Goal: Task Accomplishment & Management: Manage account settings

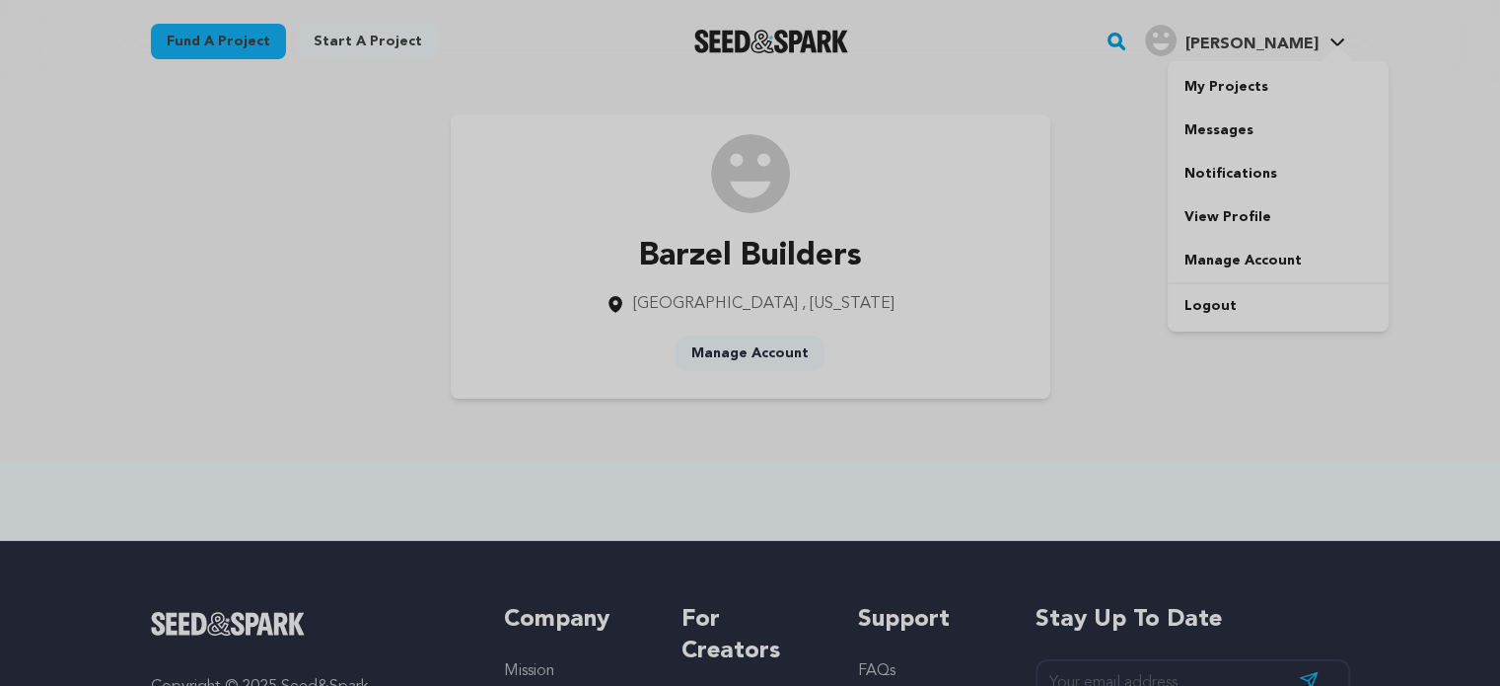
click at [1270, 36] on span "[PERSON_NAME]" at bounding box center [1251, 44] width 133 height 16
click at [1211, 302] on link "Logout" at bounding box center [1278, 305] width 221 height 43
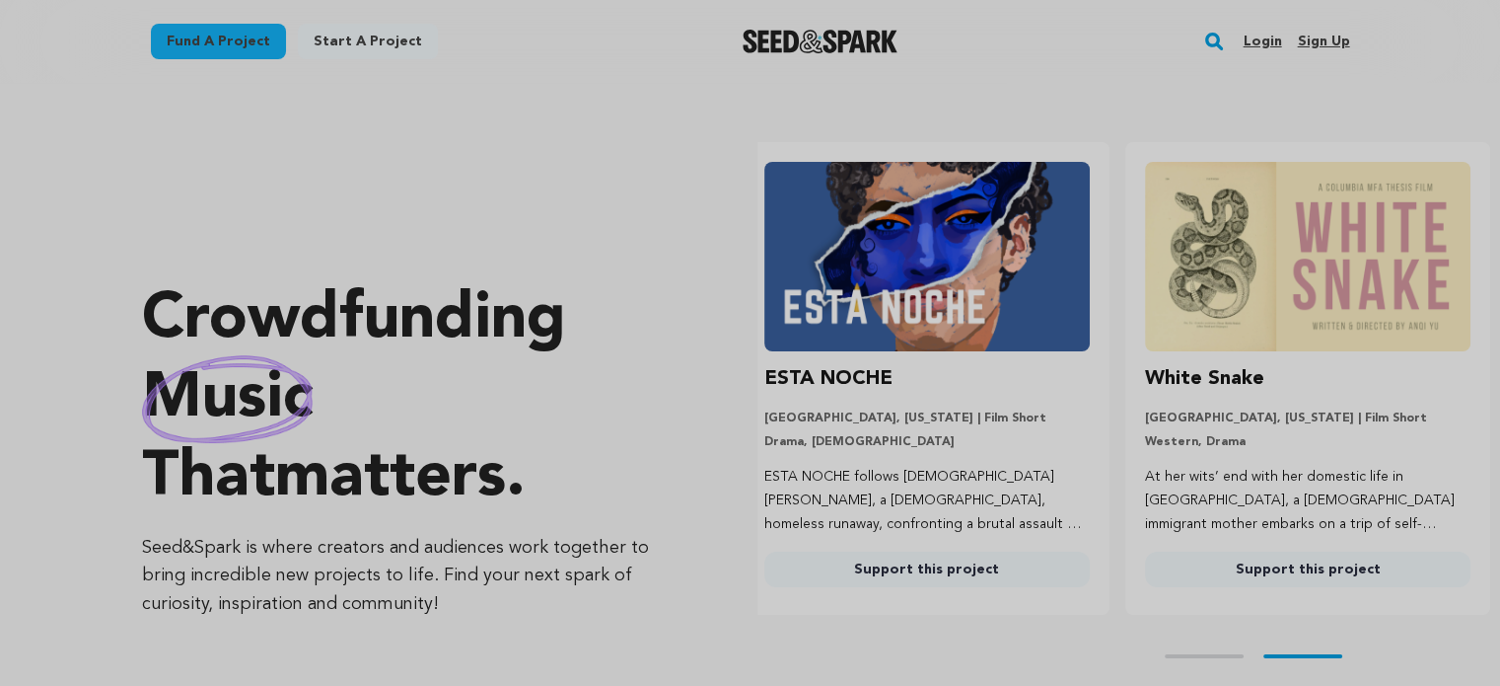
scroll to position [0, 396]
drag, startPoint x: 1312, startPoint y: 38, endPoint x: 1256, endPoint y: 55, distance: 58.7
click at [1312, 38] on link "Sign up" at bounding box center [1323, 42] width 52 height 32
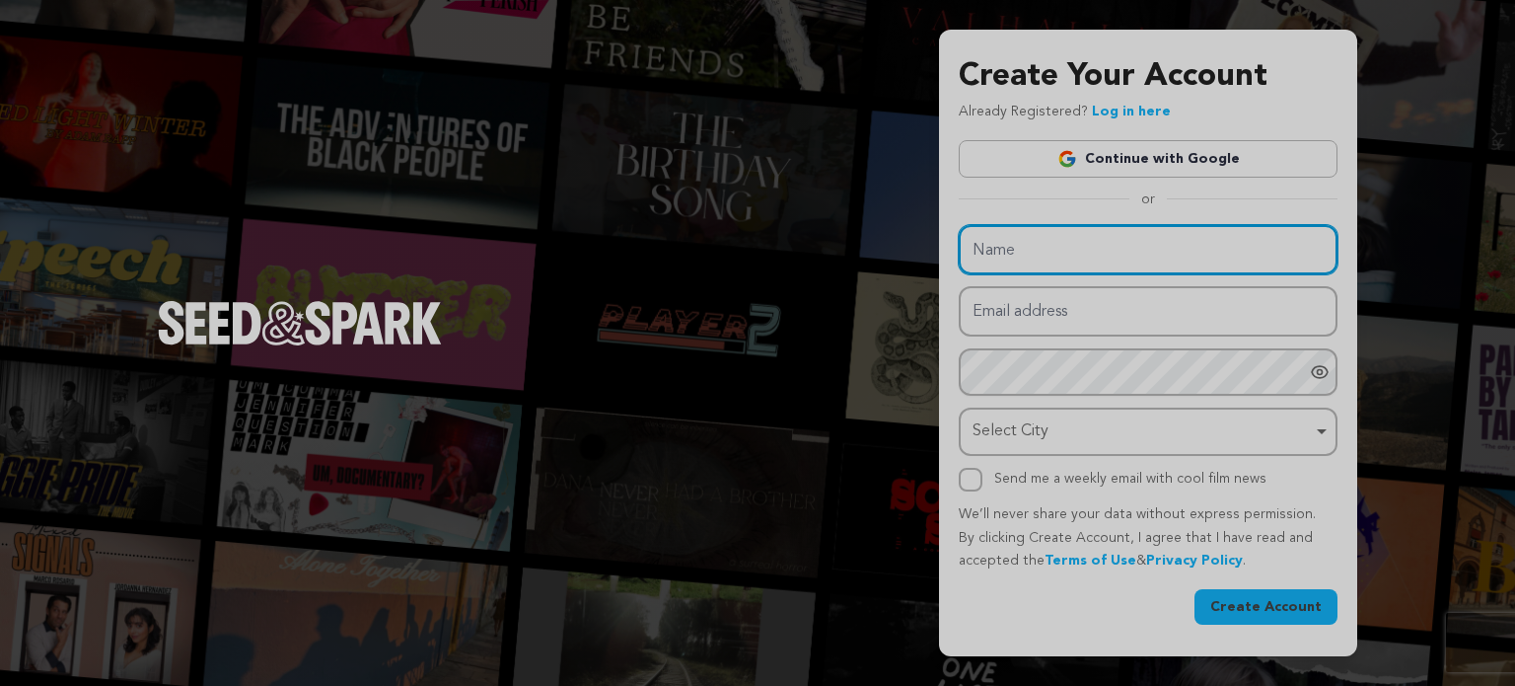
click at [1031, 243] on input "Name" at bounding box center [1148, 250] width 379 height 50
paste input "Confidence In Finance"
type input "Confidence In Finance"
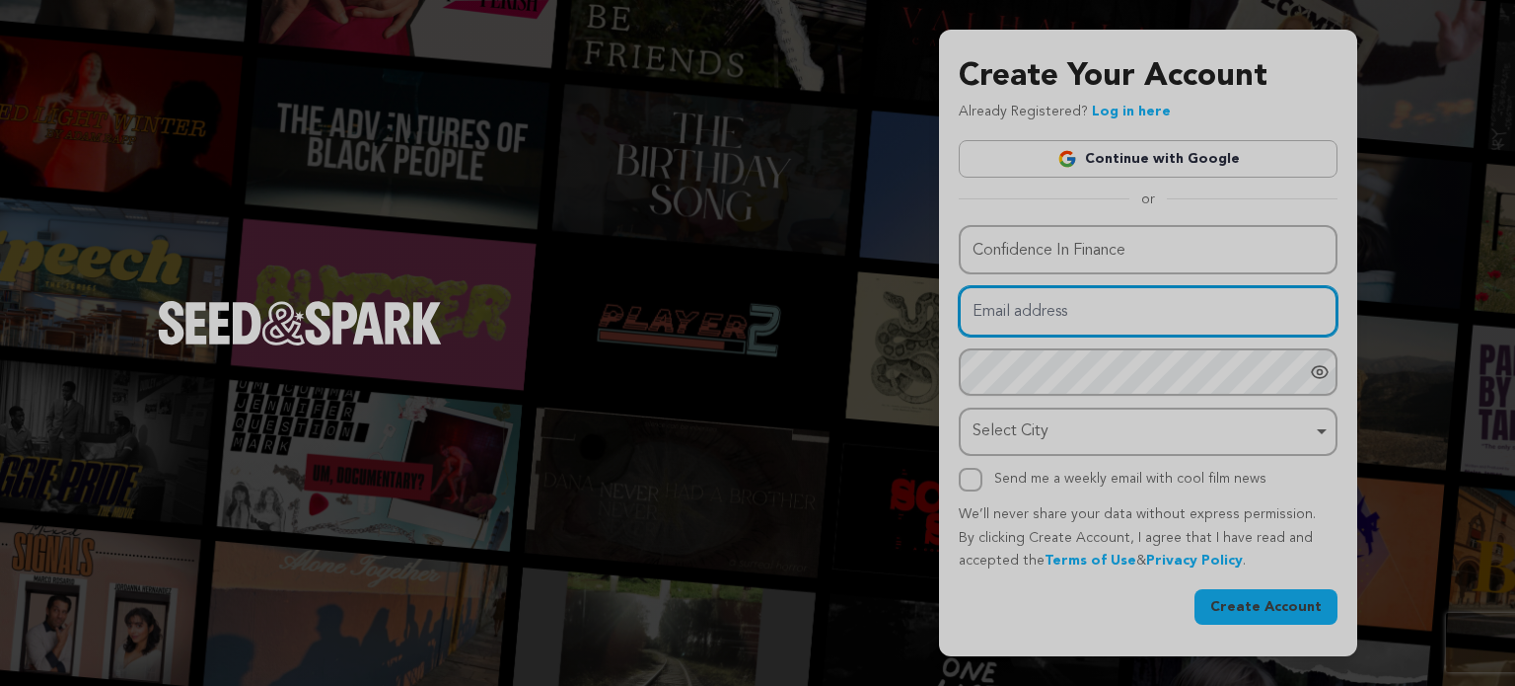
click at [1001, 307] on input "Email address" at bounding box center [1148, 311] width 379 height 50
paste input "gyzagu@forexzig.com"
type input "gyzagu@forexzig.com"
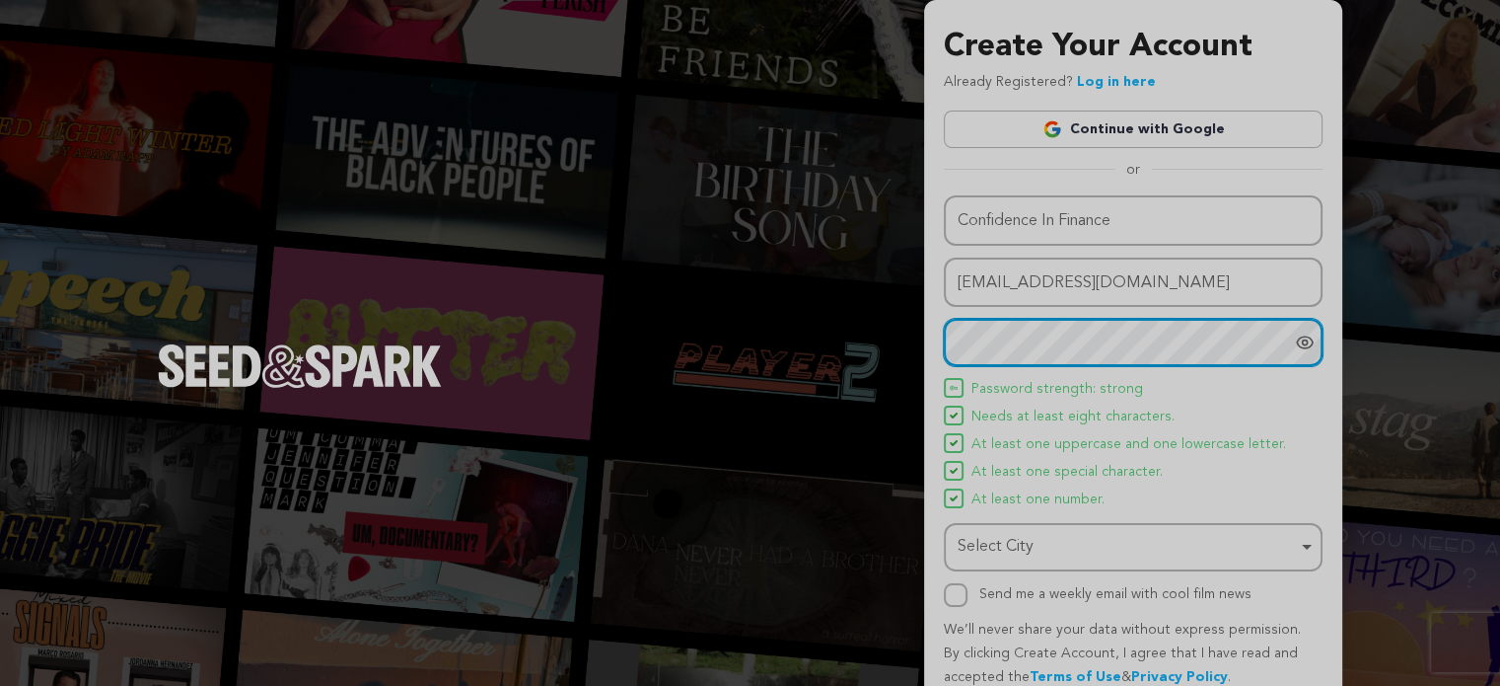
click at [1007, 545] on div "Select City Remove item" at bounding box center [1127, 547] width 339 height 29
click at [987, 534] on div "Select City Remove item" at bounding box center [1127, 547] width 339 height 29
paste input "East Sussex"
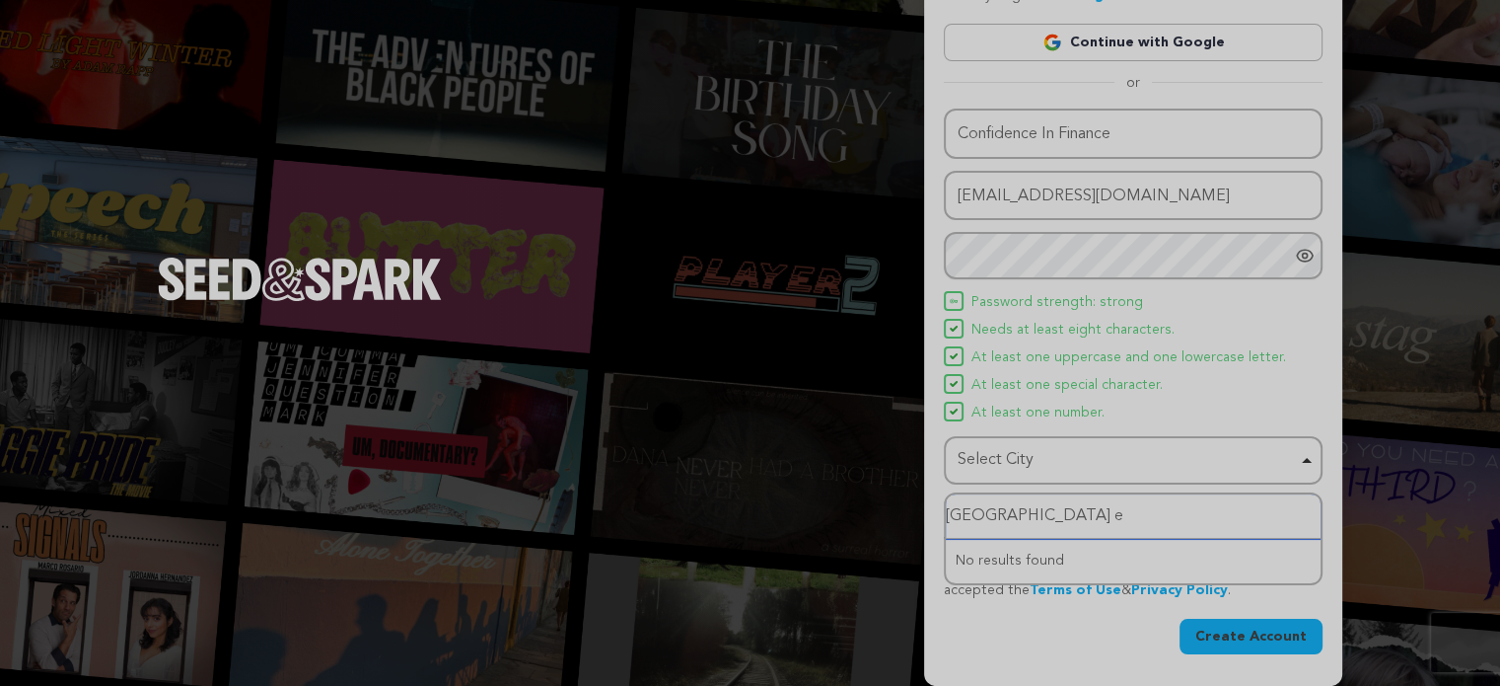
scroll to position [85, 0]
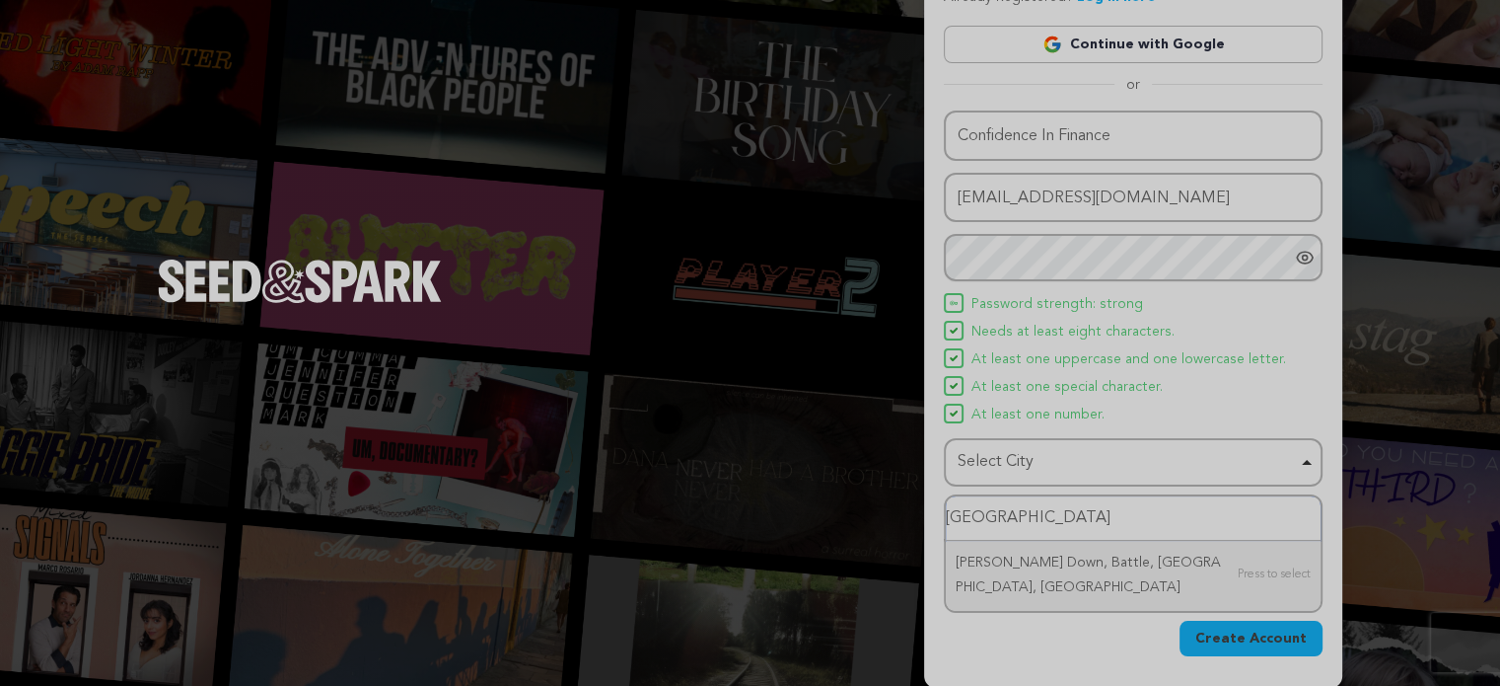
type input "East Sussex"
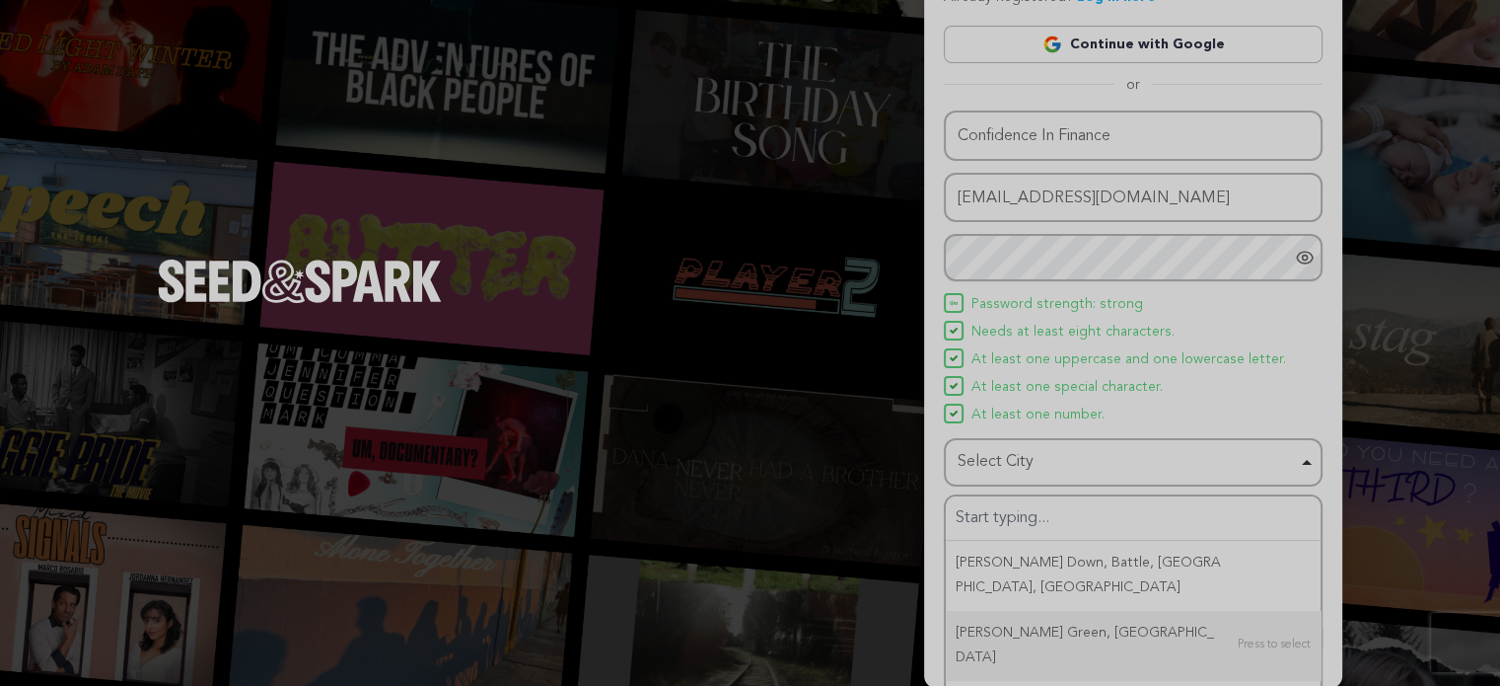
drag, startPoint x: 1037, startPoint y: 569, endPoint x: 1038, endPoint y: 532, distance: 37.5
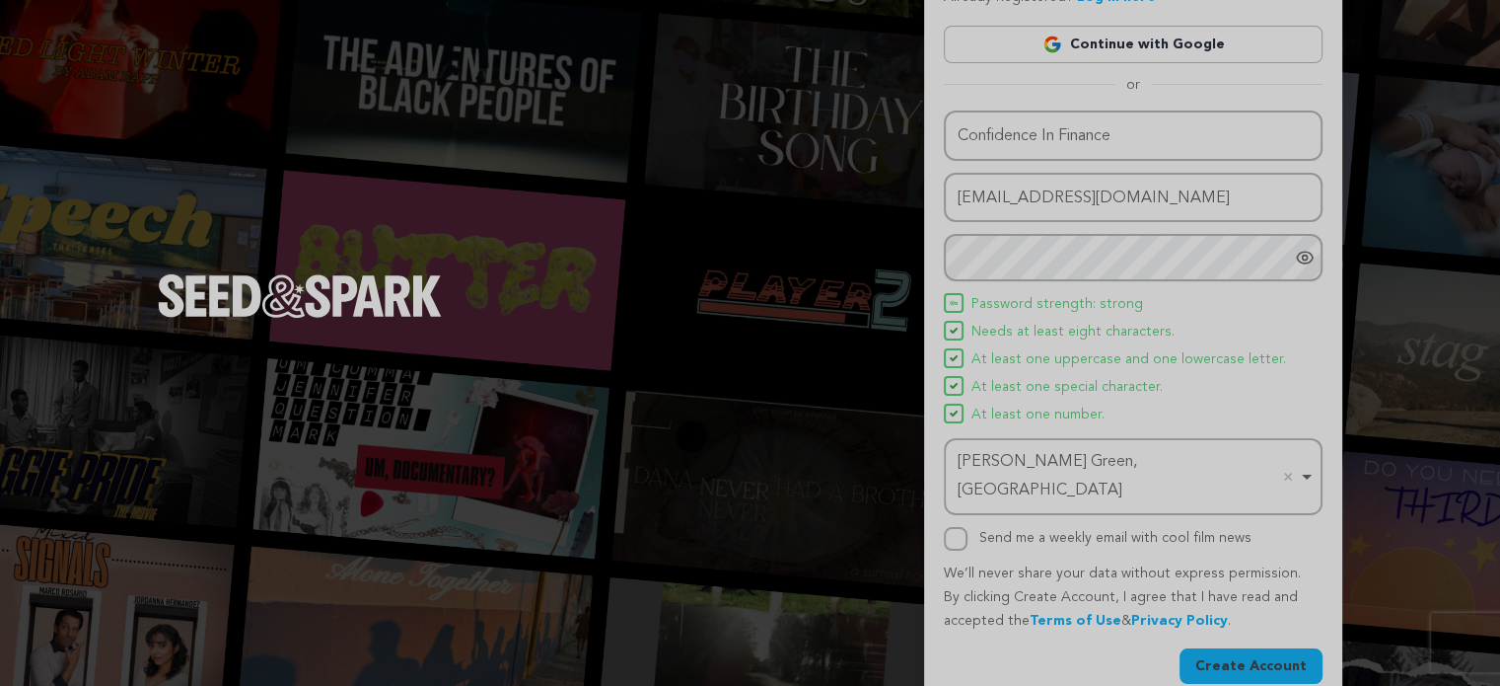
click at [1223, 648] on button "Create Account" at bounding box center [1251, 666] width 143 height 36
click at [1250, 648] on button "Create Account" at bounding box center [1251, 666] width 143 height 36
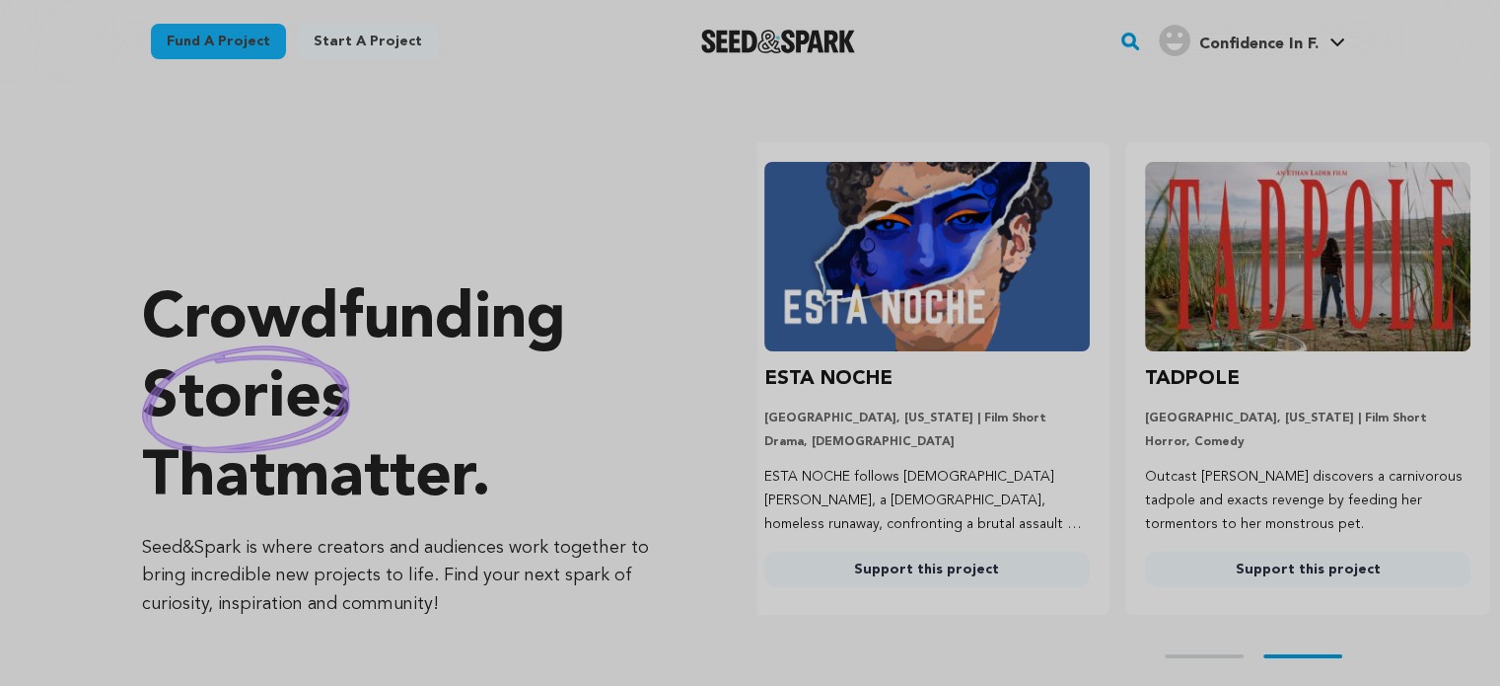
scroll to position [0, 396]
click at [1206, 42] on span "Confidence In F." at bounding box center [1257, 44] width 119 height 16
